Goal: Task Accomplishment & Management: Manage account settings

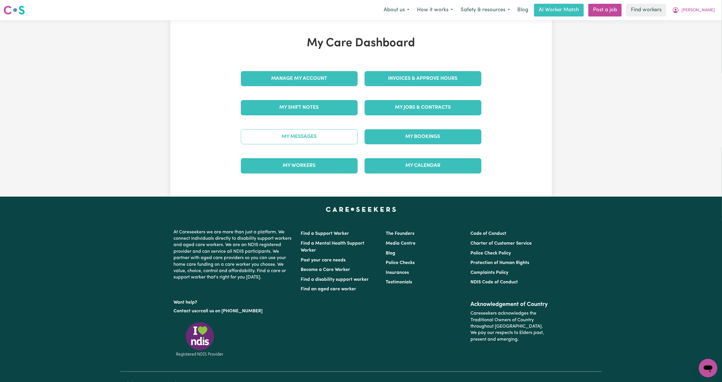
click at [301, 136] on link "My Messages" at bounding box center [299, 136] width 117 height 15
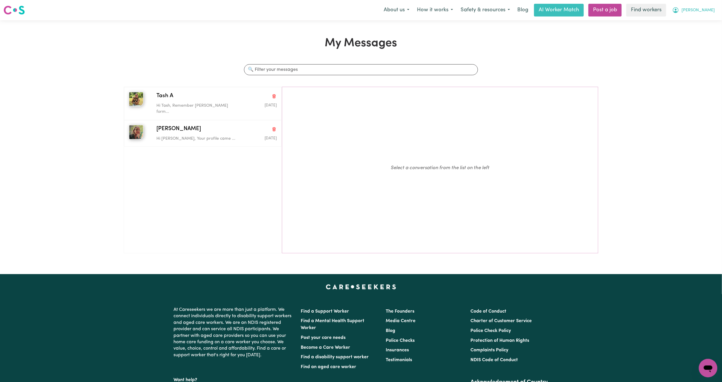
click at [715, 14] on button "[PERSON_NAME]" at bounding box center [693, 10] width 50 height 12
click at [693, 23] on link "My Dashboard" at bounding box center [695, 22] width 46 height 11
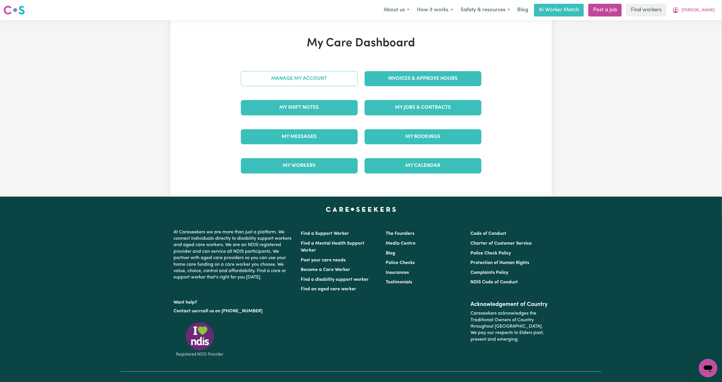
click at [267, 81] on link "Manage My Account" at bounding box center [299, 78] width 117 height 15
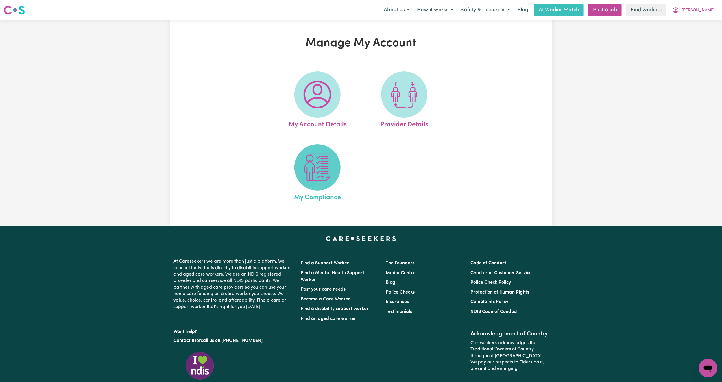
click at [311, 188] on span at bounding box center [317, 167] width 46 height 46
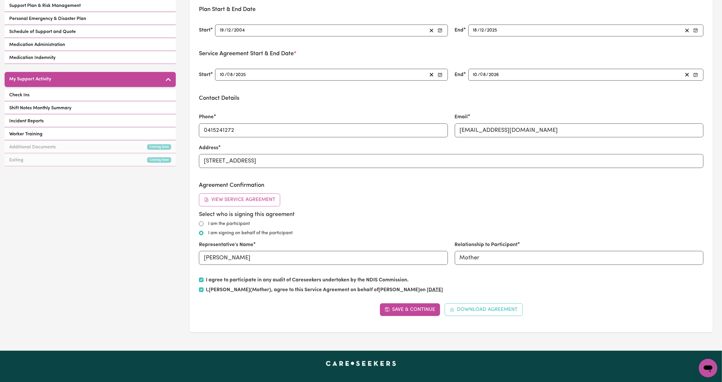
scroll to position [130, 0]
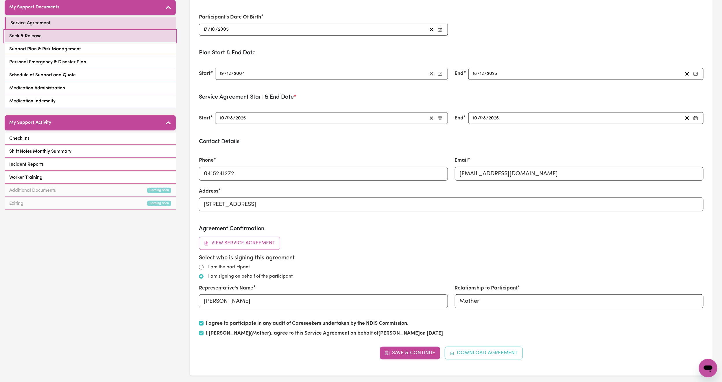
click at [73, 33] on link "Seek & Release" at bounding box center [90, 36] width 171 height 12
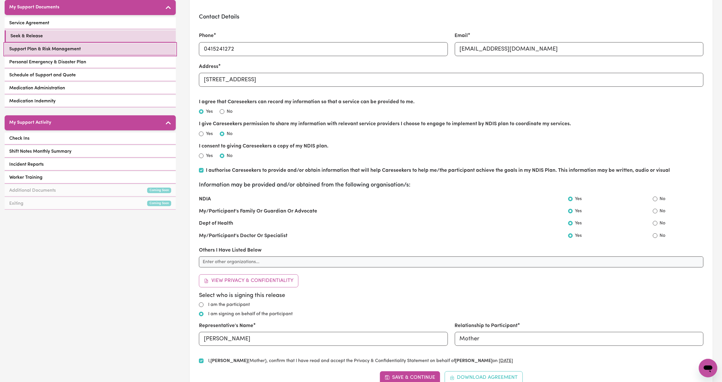
click at [112, 50] on link "Support Plan & Risk Management" at bounding box center [90, 49] width 171 height 12
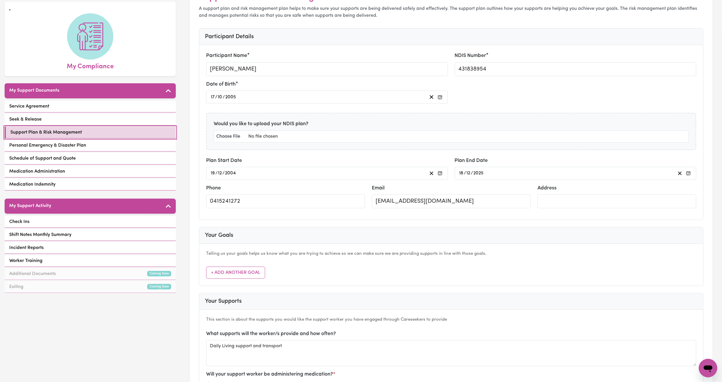
scroll to position [43, 0]
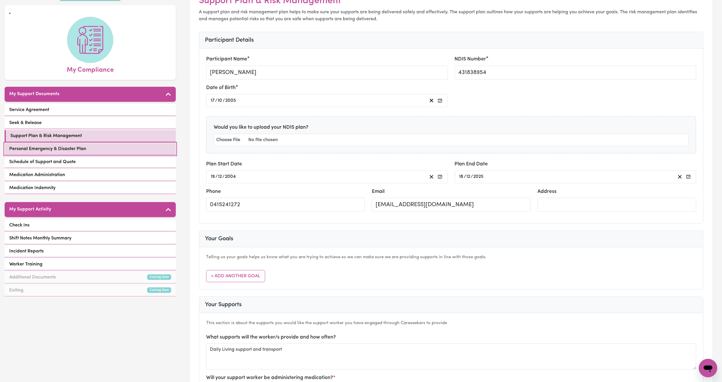
click at [135, 153] on link "Personal Emergency & Disaster Plan" at bounding box center [90, 149] width 171 height 12
select select "phone"
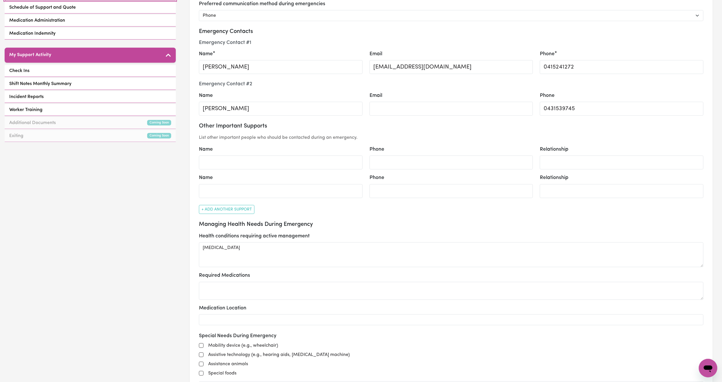
scroll to position [87, 0]
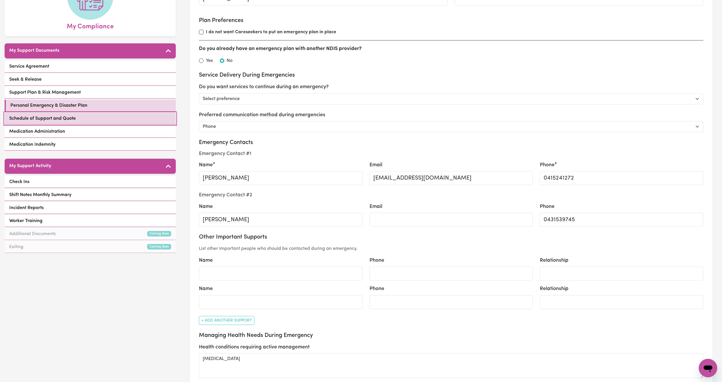
click at [51, 116] on span "Schedule of Support and Quote" at bounding box center [42, 118] width 66 height 7
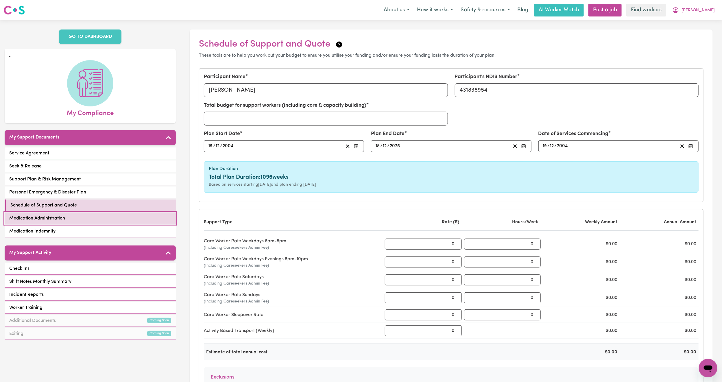
click at [80, 217] on link "Medication Administration" at bounding box center [90, 218] width 171 height 12
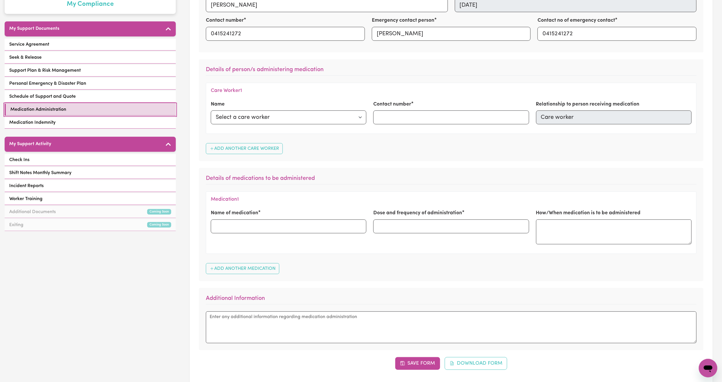
scroll to position [130, 0]
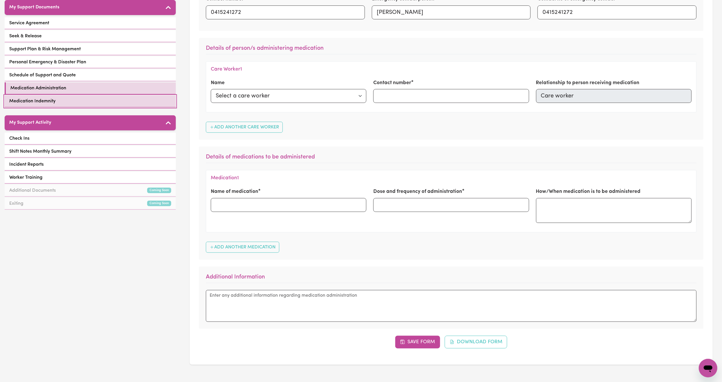
click at [94, 103] on link "Medication Indemnity" at bounding box center [90, 101] width 171 height 12
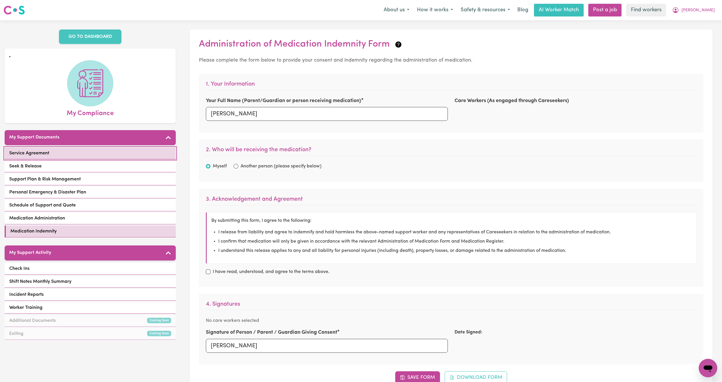
click at [91, 158] on link "Service Agreement" at bounding box center [90, 153] width 171 height 12
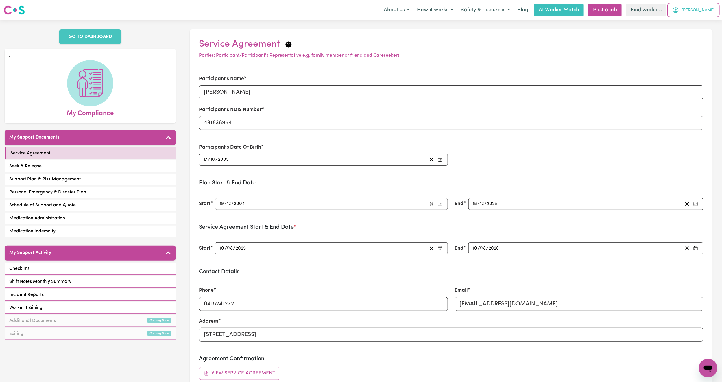
click at [710, 12] on span "[PERSON_NAME]" at bounding box center [697, 10] width 33 height 6
click at [695, 18] on link "My Dashboard" at bounding box center [695, 22] width 46 height 11
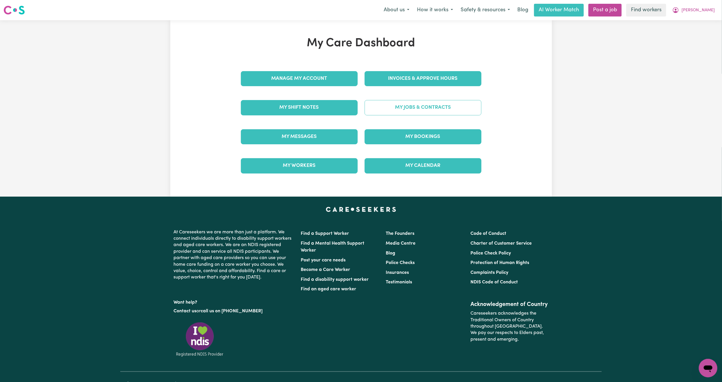
click at [384, 105] on link "My Jobs & Contracts" at bounding box center [422, 107] width 117 height 15
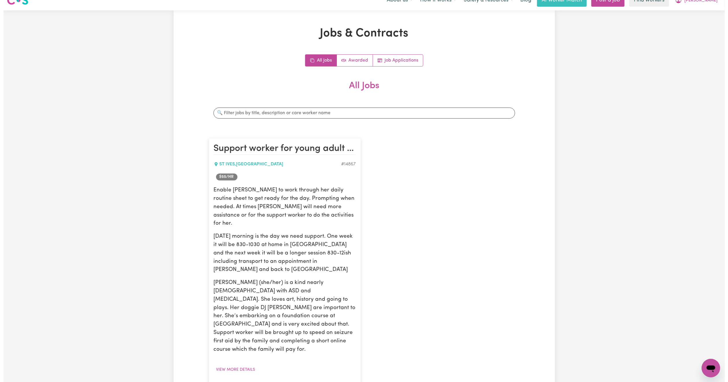
scroll to position [43, 0]
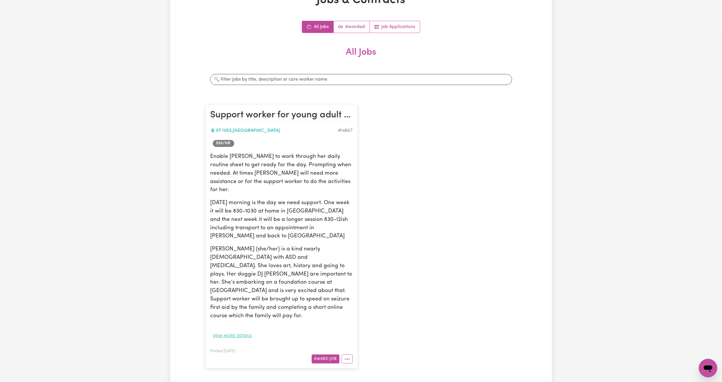
click at [235, 332] on button "View more details" at bounding box center [232, 336] width 44 height 9
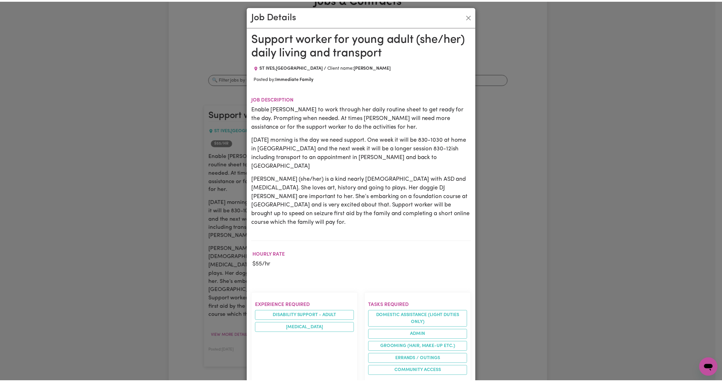
scroll to position [0, 0]
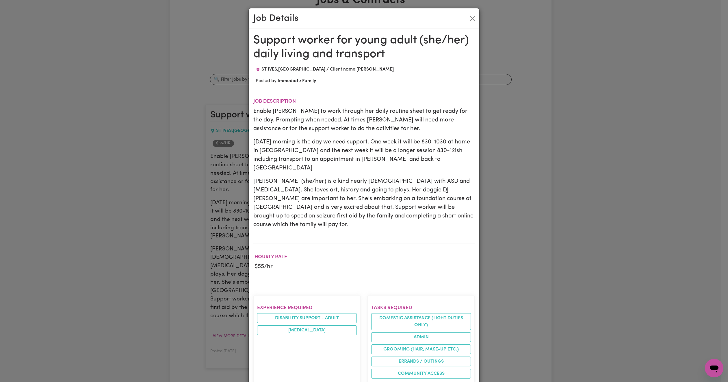
drag, startPoint x: 703, startPoint y: 20, endPoint x: 560, endPoint y: 18, distance: 143.1
click at [702, 20] on div "Job Details Support worker for young adult (she/her) daily living and transport…" at bounding box center [364, 191] width 728 height 382
click at [474, 18] on div "Job Details" at bounding box center [364, 18] width 231 height 21
click at [468, 18] on button "Close" at bounding box center [472, 18] width 9 height 9
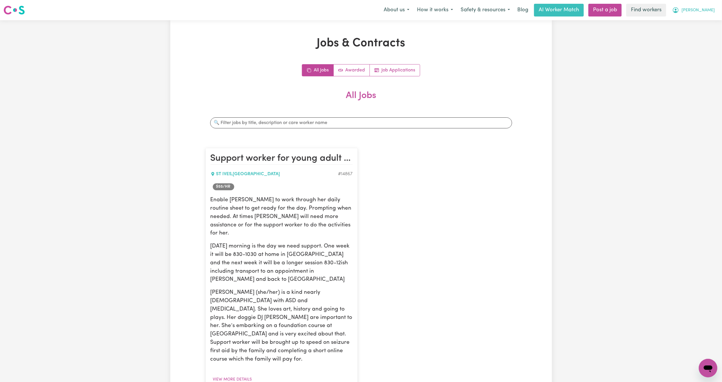
click at [710, 10] on span "[PERSON_NAME]" at bounding box center [697, 10] width 33 height 6
click at [701, 32] on link "Logout" at bounding box center [695, 33] width 46 height 11
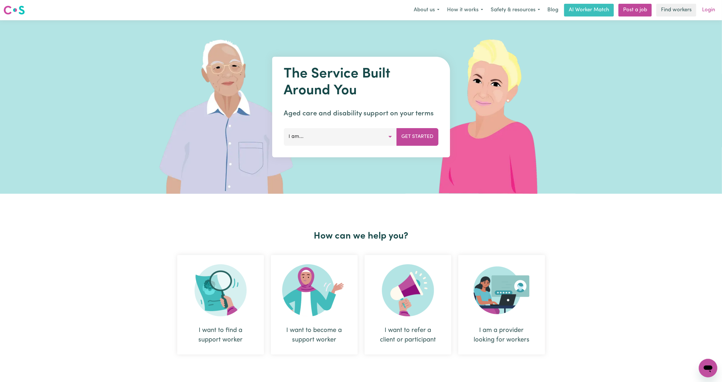
click at [710, 10] on link "Login" at bounding box center [708, 10] width 20 height 13
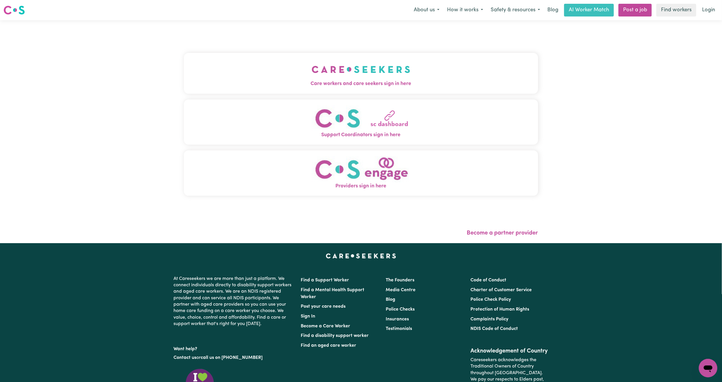
click at [227, 62] on button "Care workers and care seekers sign in here" at bounding box center [361, 73] width 354 height 40
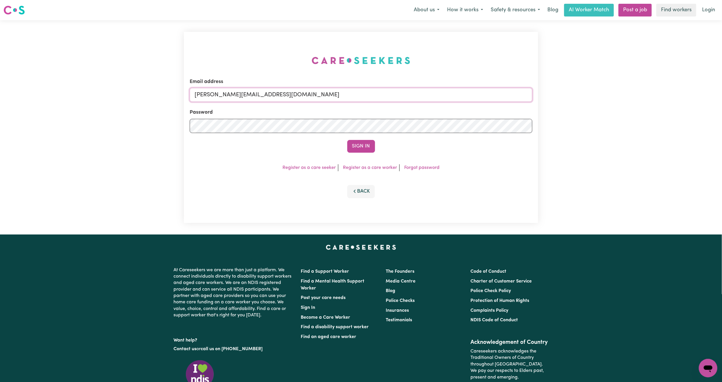
drag, startPoint x: 228, startPoint y: 93, endPoint x: 236, endPoint y: 100, distance: 10.6
click at [228, 93] on input "[PERSON_NAME][EMAIL_ADDRESS][DOMAIN_NAME]" at bounding box center [361, 95] width 343 height 14
drag, startPoint x: 223, startPoint y: 95, endPoint x: 397, endPoint y: 107, distance: 174.7
click at [397, 107] on form "Email address [EMAIL_ADDRESS][PERSON_NAME][DOMAIN_NAME] Password Sign In" at bounding box center [361, 115] width 343 height 75
type input "superuser~[EMAIL_ADDRESS][DOMAIN_NAME]"
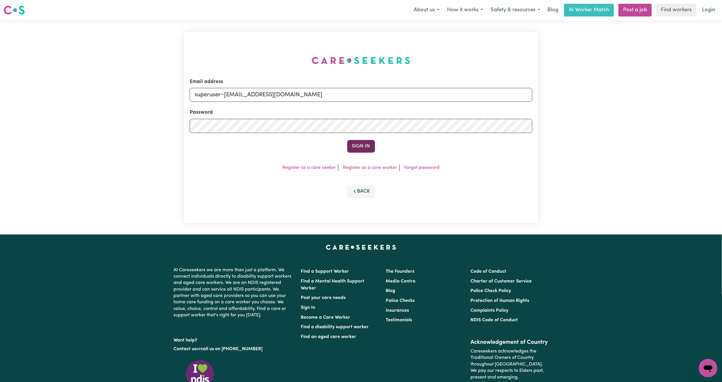
click at [358, 149] on button "Sign In" at bounding box center [361, 146] width 28 height 13
